Goal: Task Accomplishment & Management: Complete application form

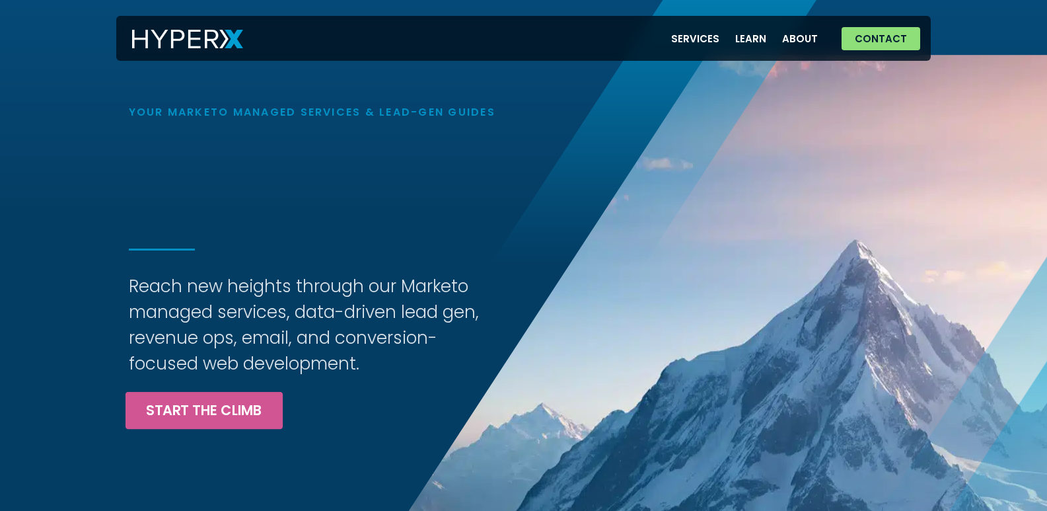
scroll to position [330, 0]
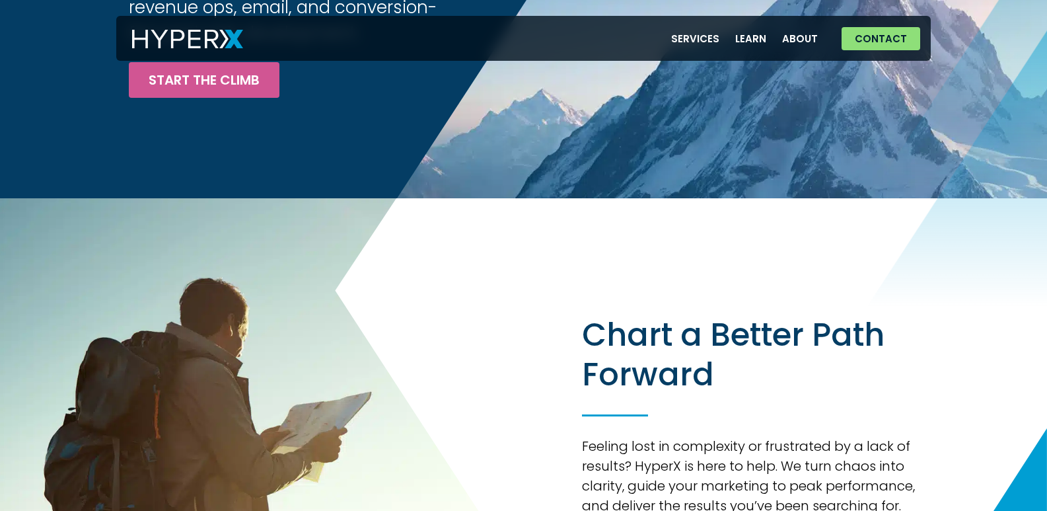
click at [921, 20] on div "Services Email Marketing Lead Generation Marketing Operations Revenue Operation…" at bounding box center [523, 38] width 814 height 45
click at [894, 40] on span "Contact" at bounding box center [881, 39] width 52 height 10
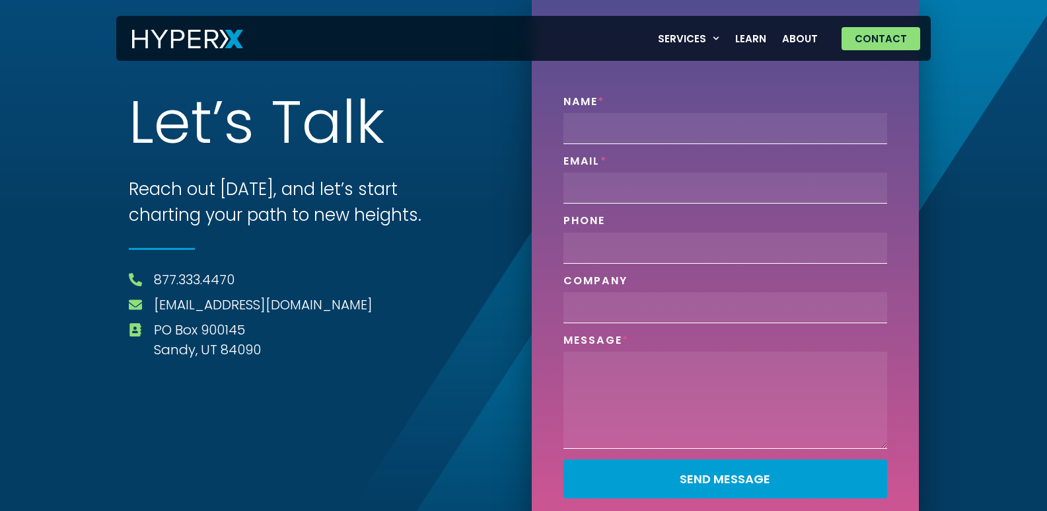
type input "[PERSON_NAME]"
type input "[EMAIL_ADDRESS][DOMAIN_NAME]"
type input "2029530680"
type input "ZaphyrVSA"
click at [648, 365] on textarea "Phone" at bounding box center [725, 399] width 324 height 97
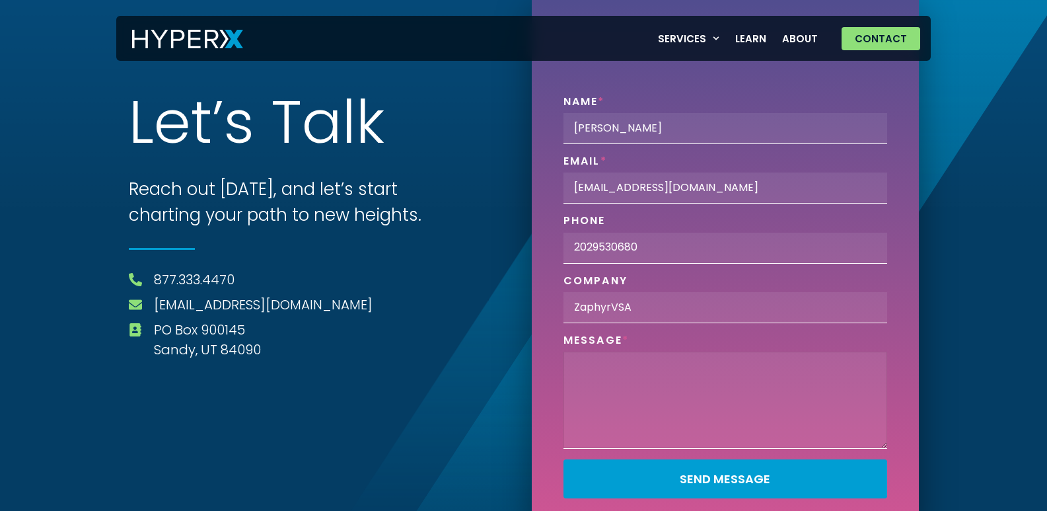
paste textarea "Hey! Running a marketing agency can be demanding, especially when your team is …"
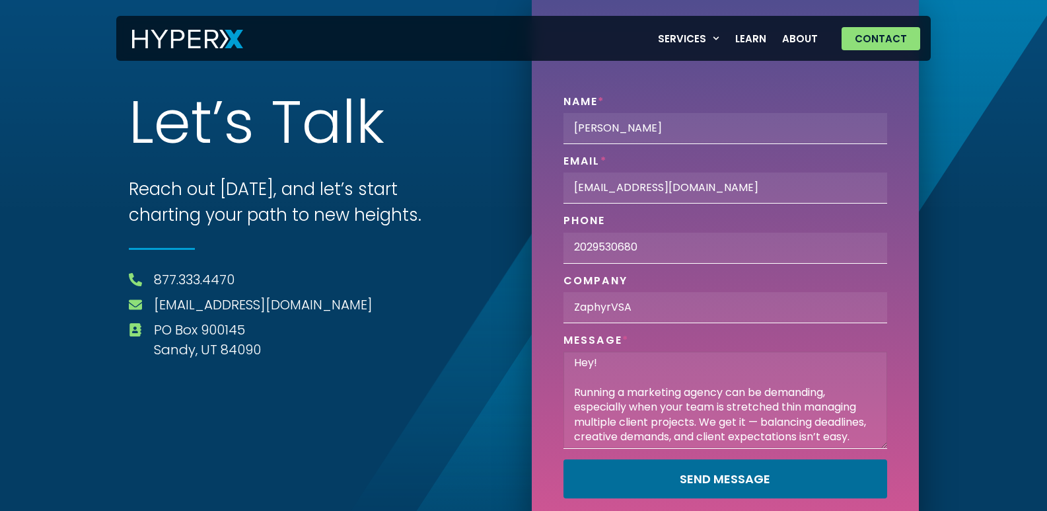
scroll to position [292, 0]
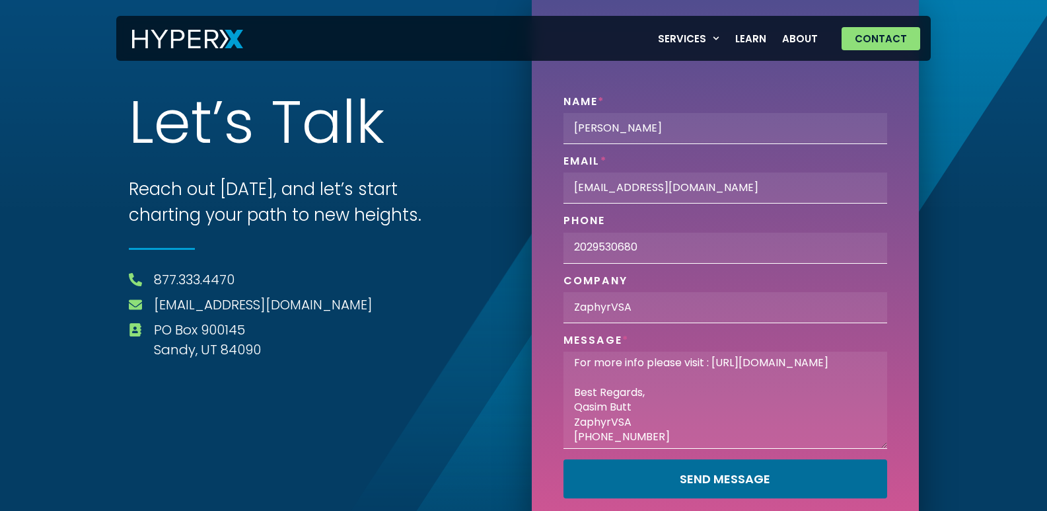
click at [739, 487] on button "Send Message" at bounding box center [725, 478] width 324 height 39
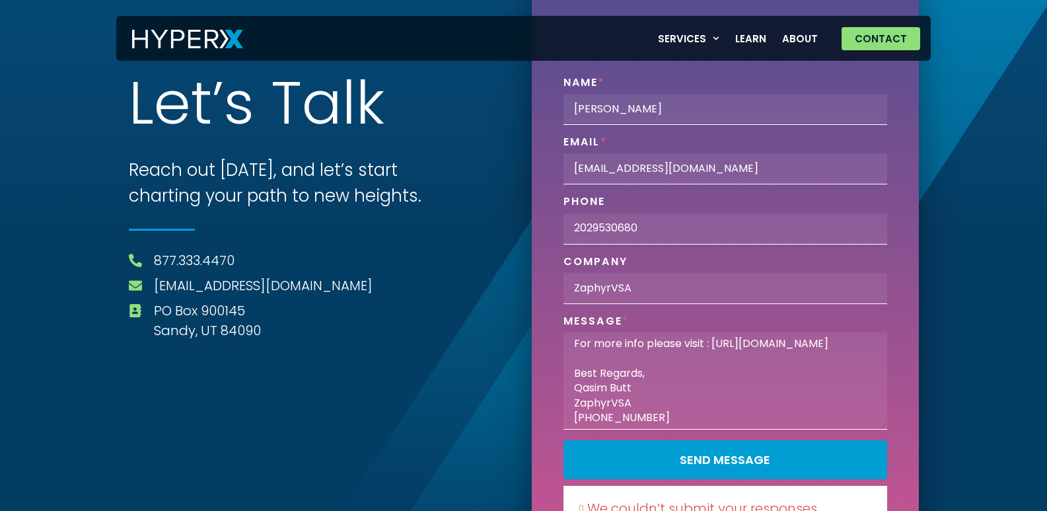
scroll to position [105, 0]
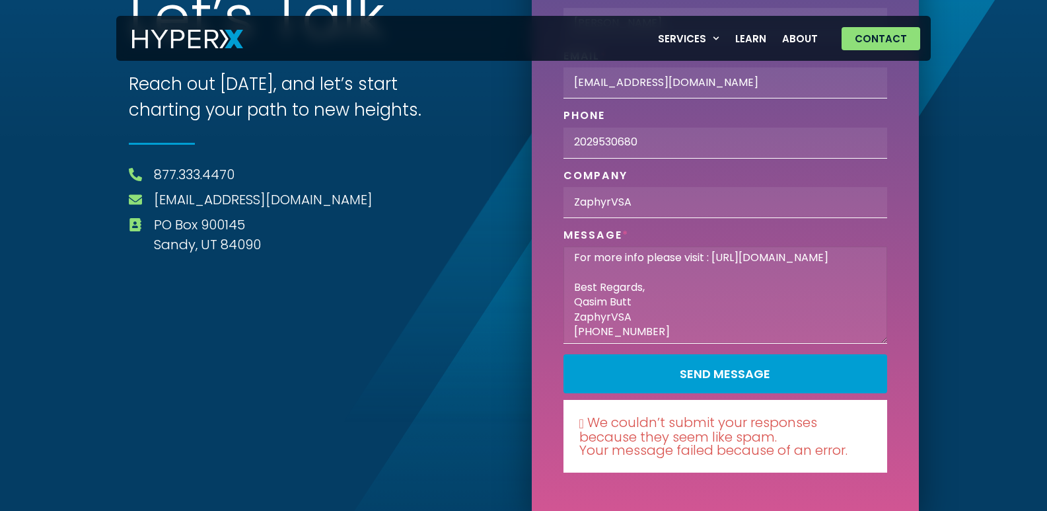
click at [720, 336] on textarea "Hey! Running a marketing agency can be demanding, especially when your team is …" at bounding box center [725, 294] width 324 height 97
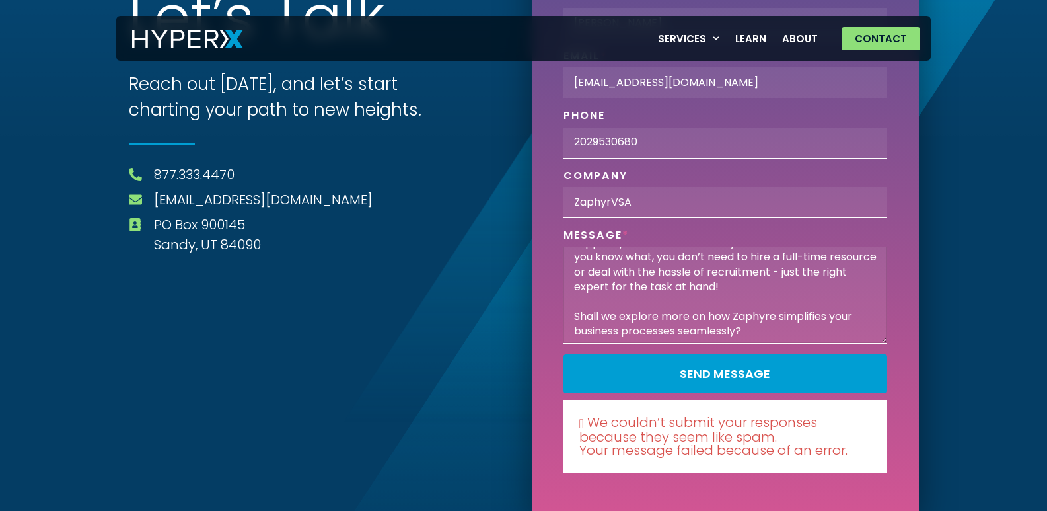
scroll to position [178, 0]
type textarea "Hey! Running a marketing agency can be demanding, especially when your team is …"
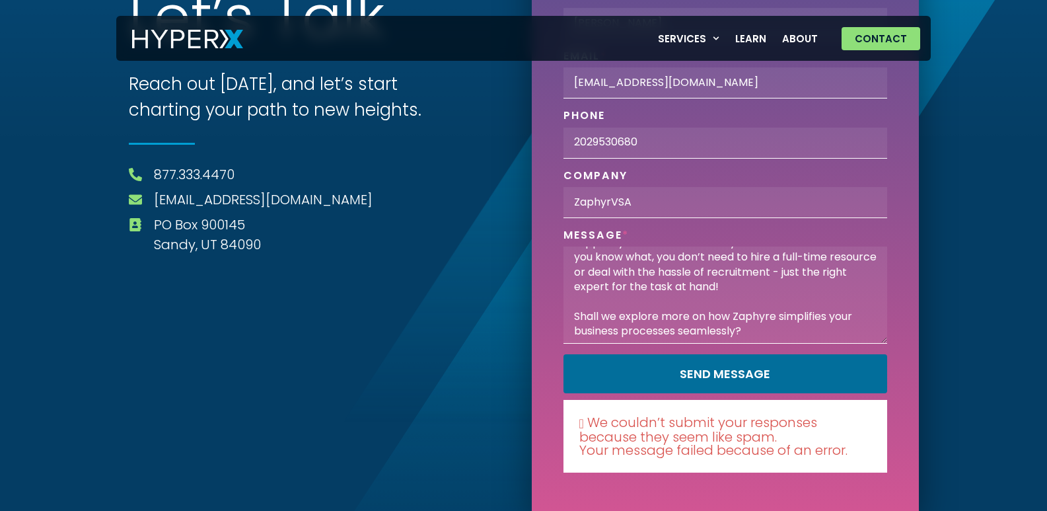
click at [563, 354] on button "Send Message" at bounding box center [725, 373] width 324 height 39
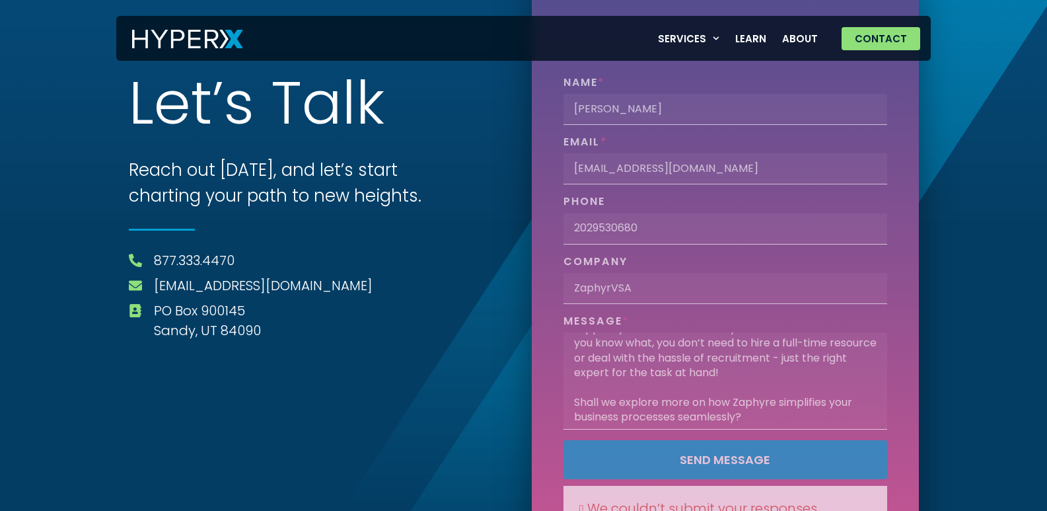
scroll to position [105, 0]
